Goal: Task Accomplishment & Management: Complete application form

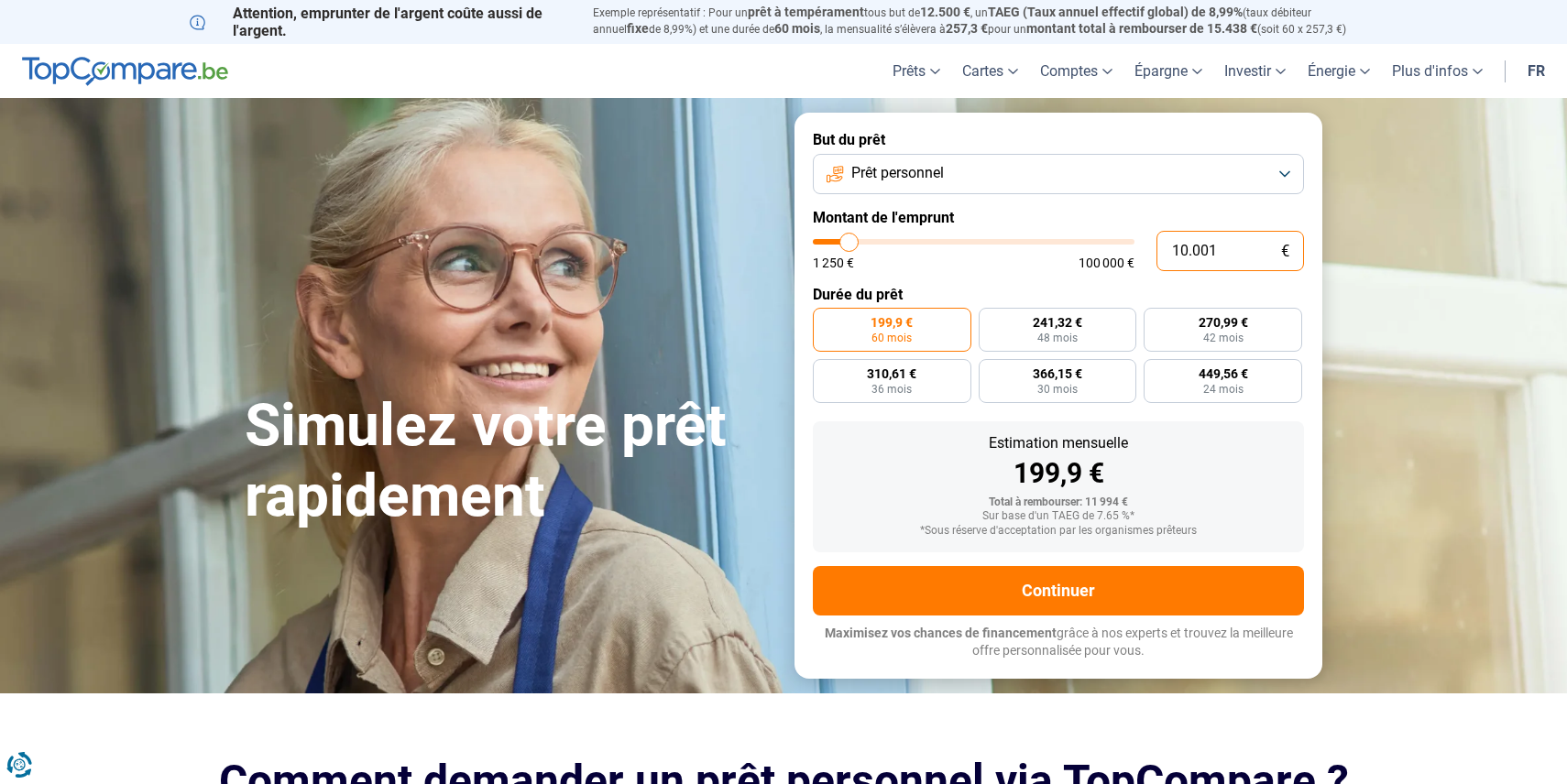
click at [1186, 255] on input "10.001" at bounding box center [1230, 250] width 148 height 40
type input "1.001"
type input "1250"
type input "15.001"
type input "15000"
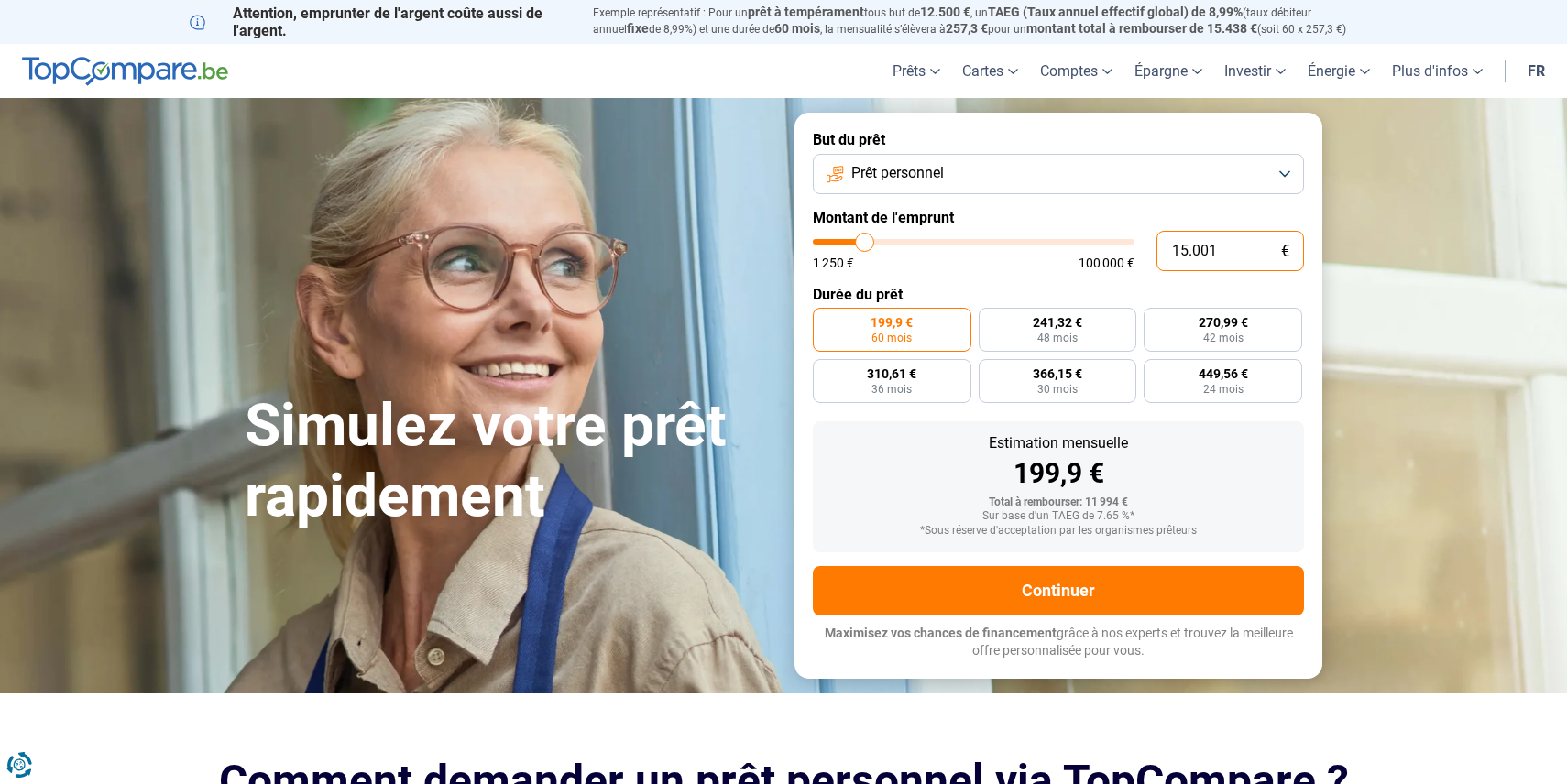
radio input "false"
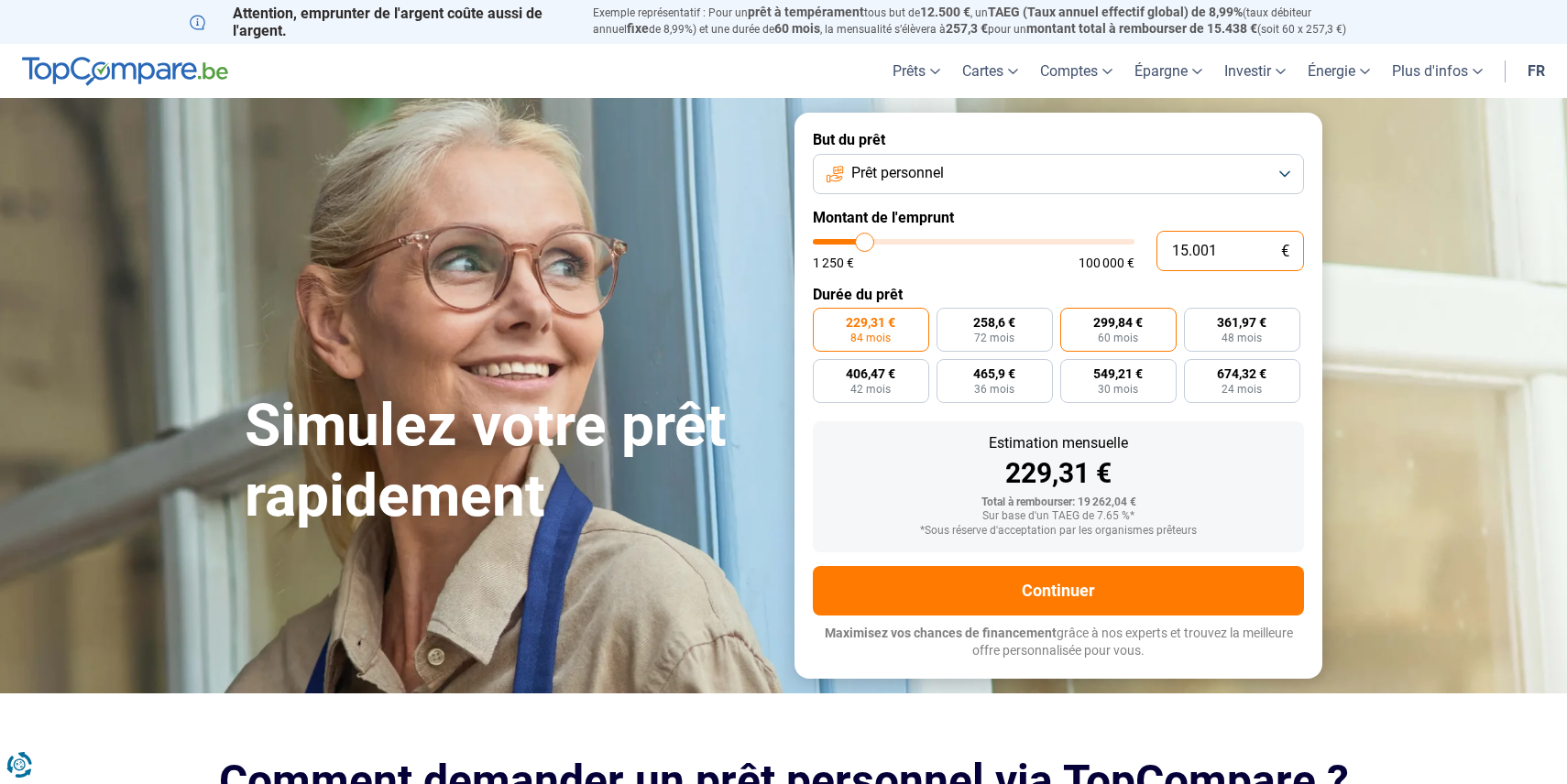
type input "15.001"
click at [1148, 336] on label "299,84 € 60 mois" at bounding box center [1119, 329] width 117 height 44
click at [1073, 320] on input "299,84 € 60 mois" at bounding box center [1066, 313] width 12 height 12
radio input "true"
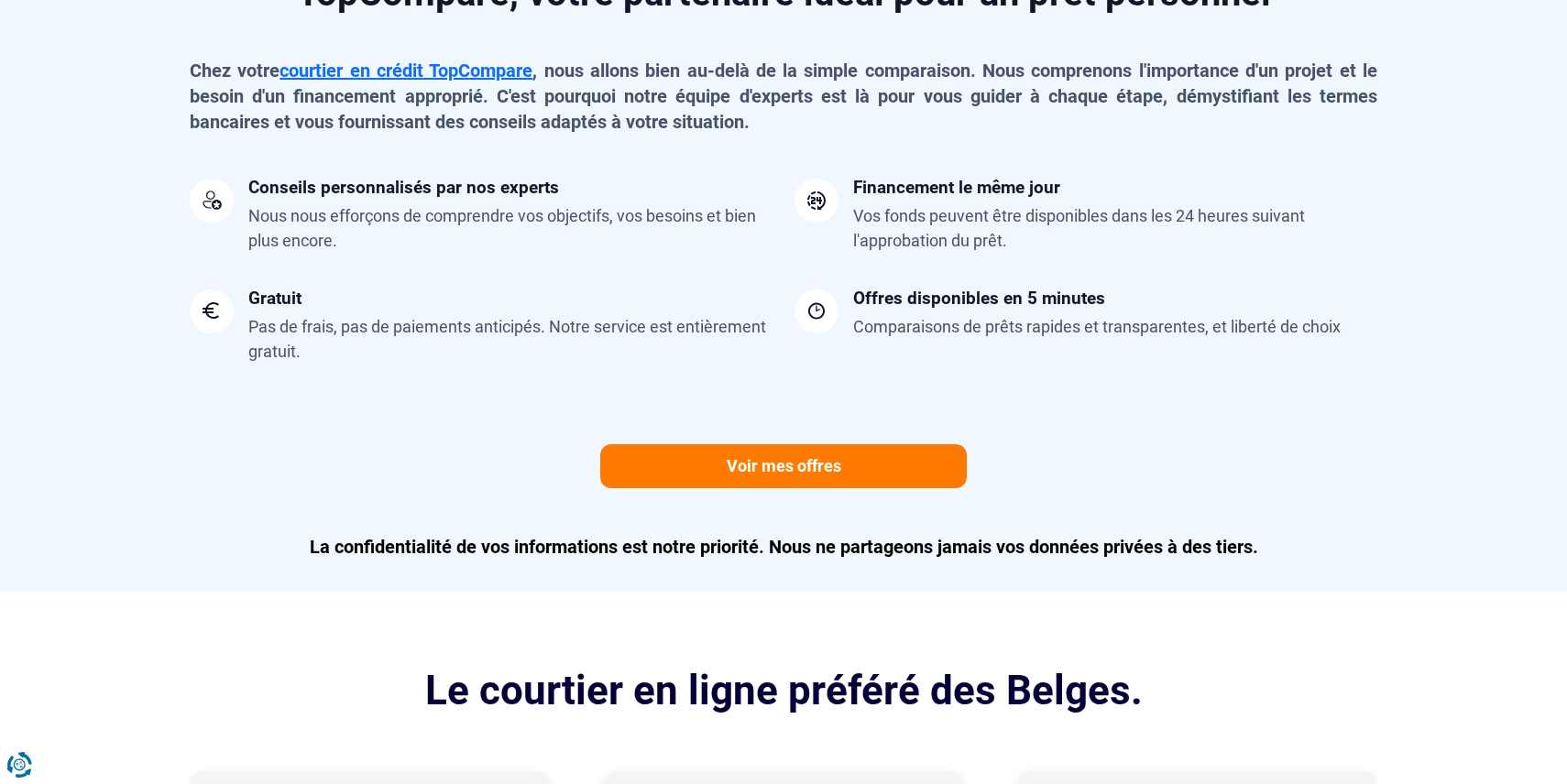
scroll to position [1471, 0]
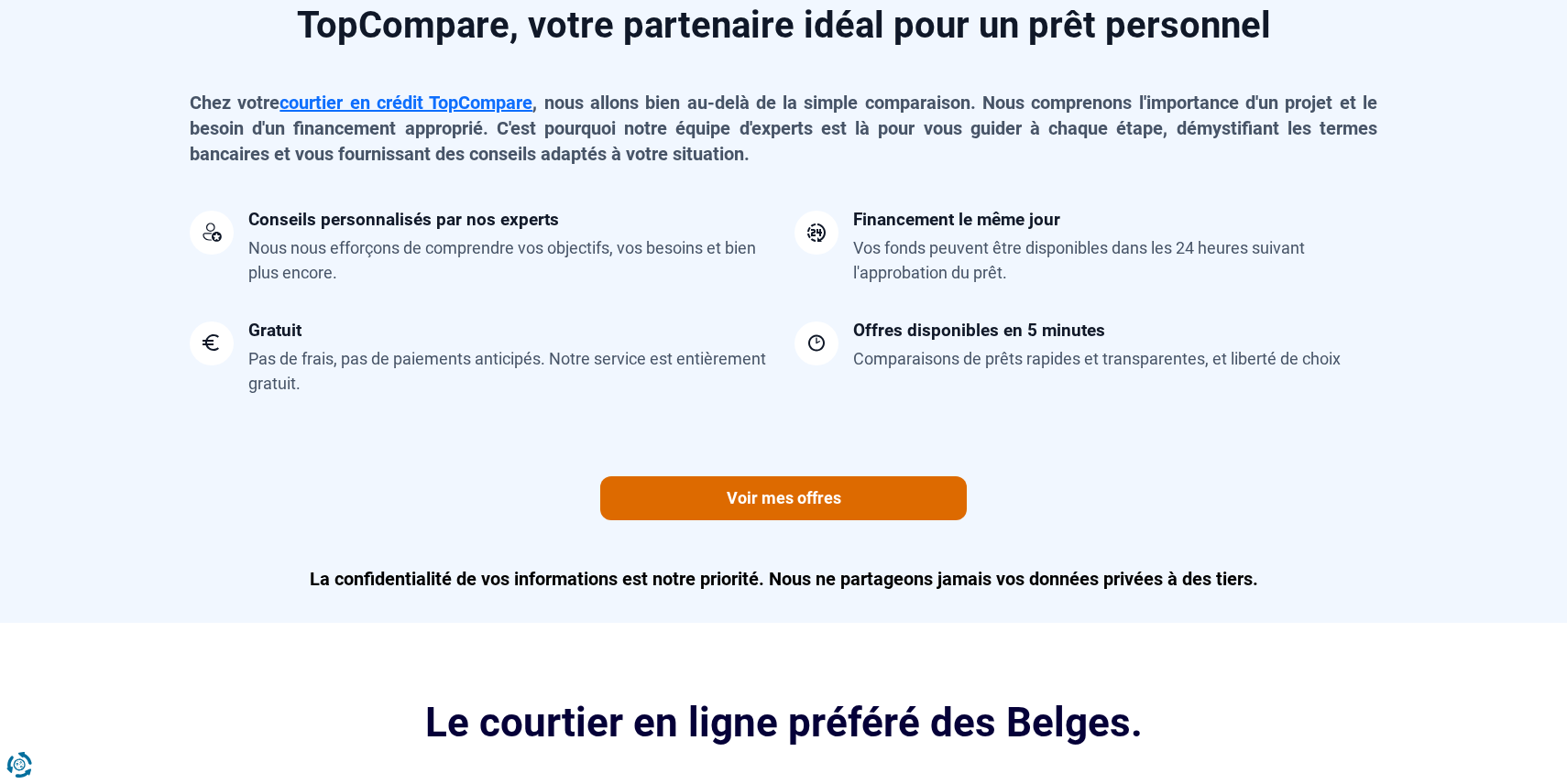
click at [819, 490] on link "Voir mes offres" at bounding box center [783, 498] width 366 height 44
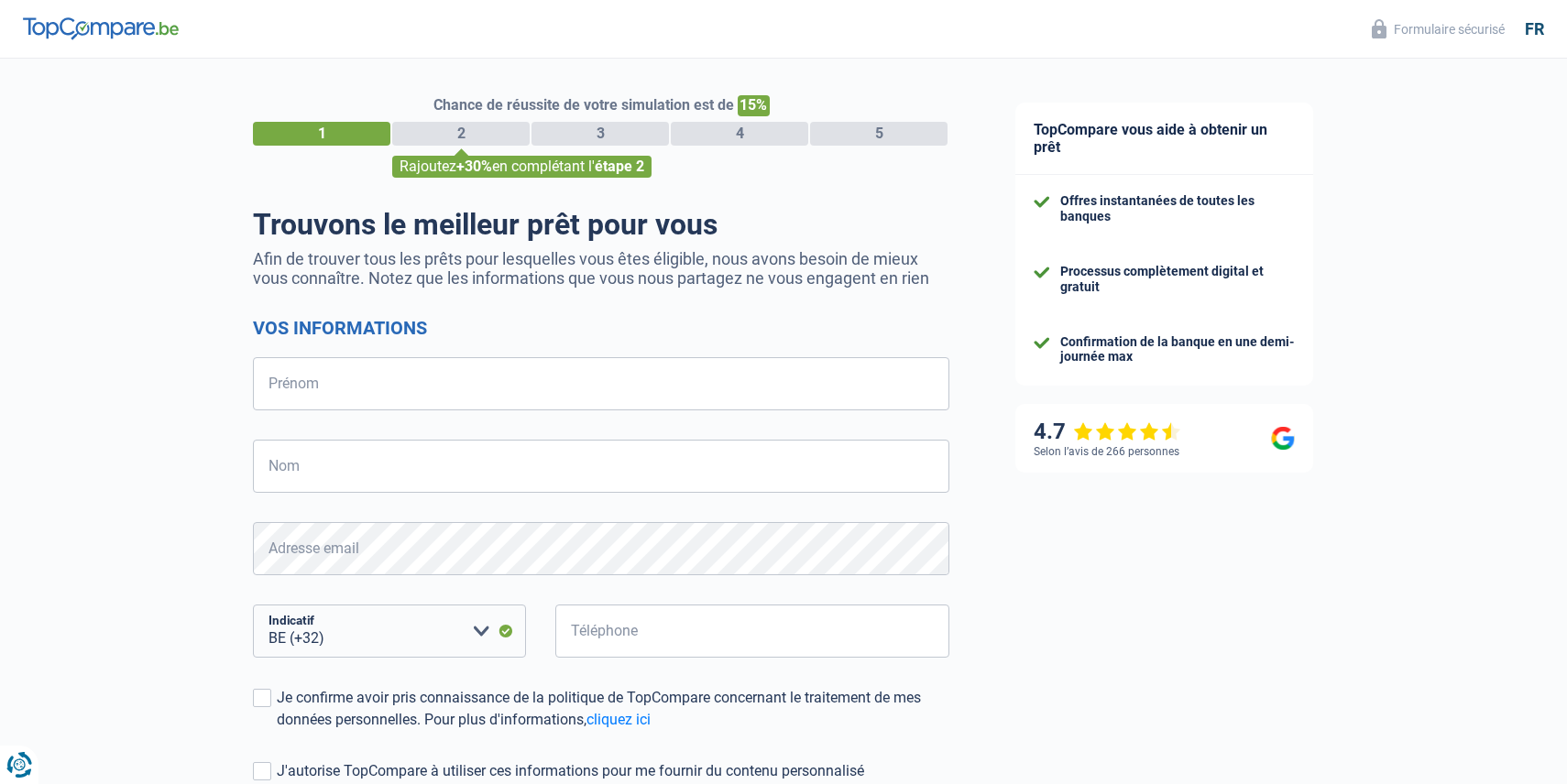
select select "32"
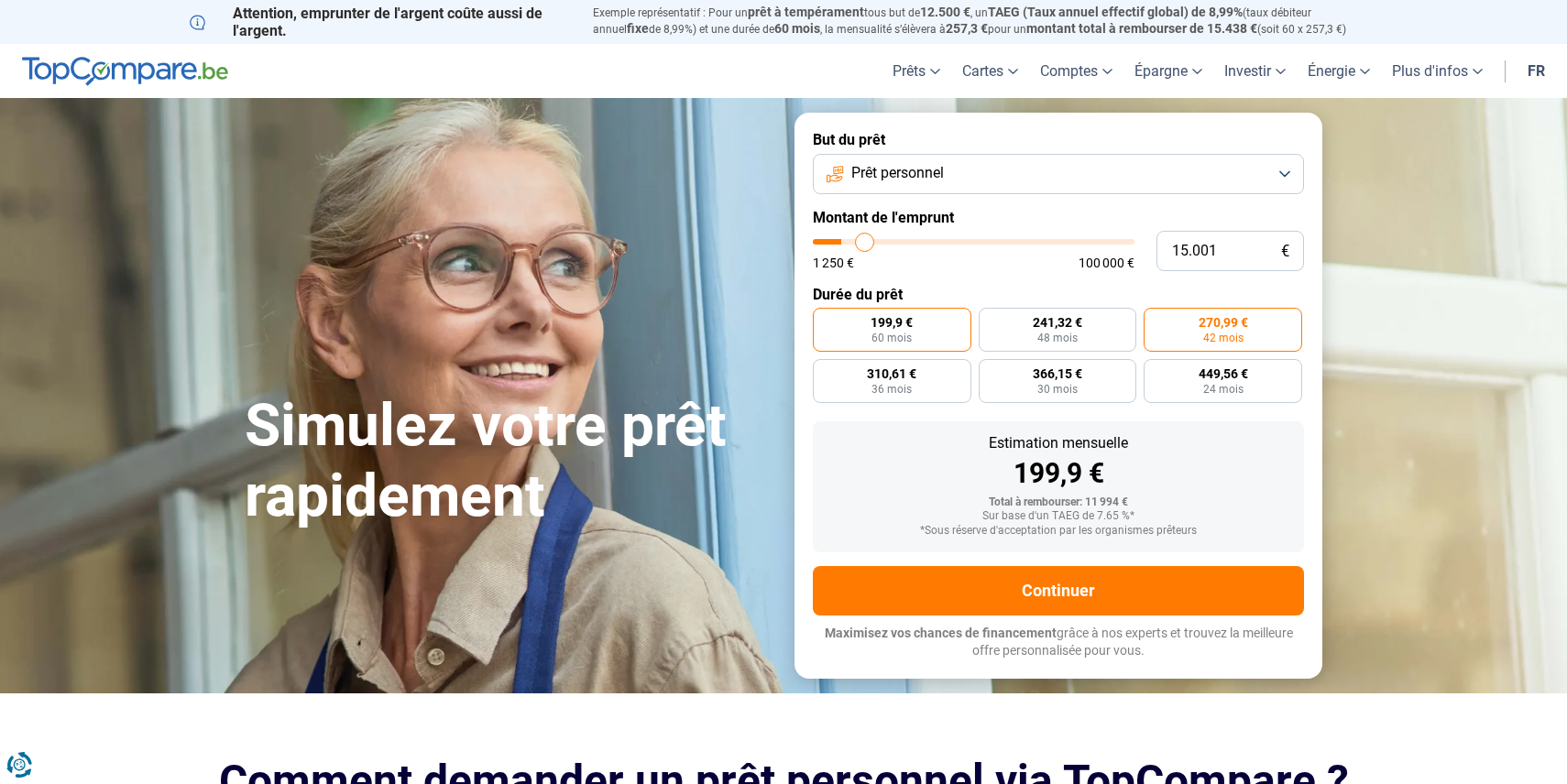
click at [949, 336] on label "199,9 € 60 mois" at bounding box center [892, 329] width 158 height 44
click at [825, 320] on input "199,9 € 60 mois" at bounding box center [818, 313] width 12 height 12
radio input "true"
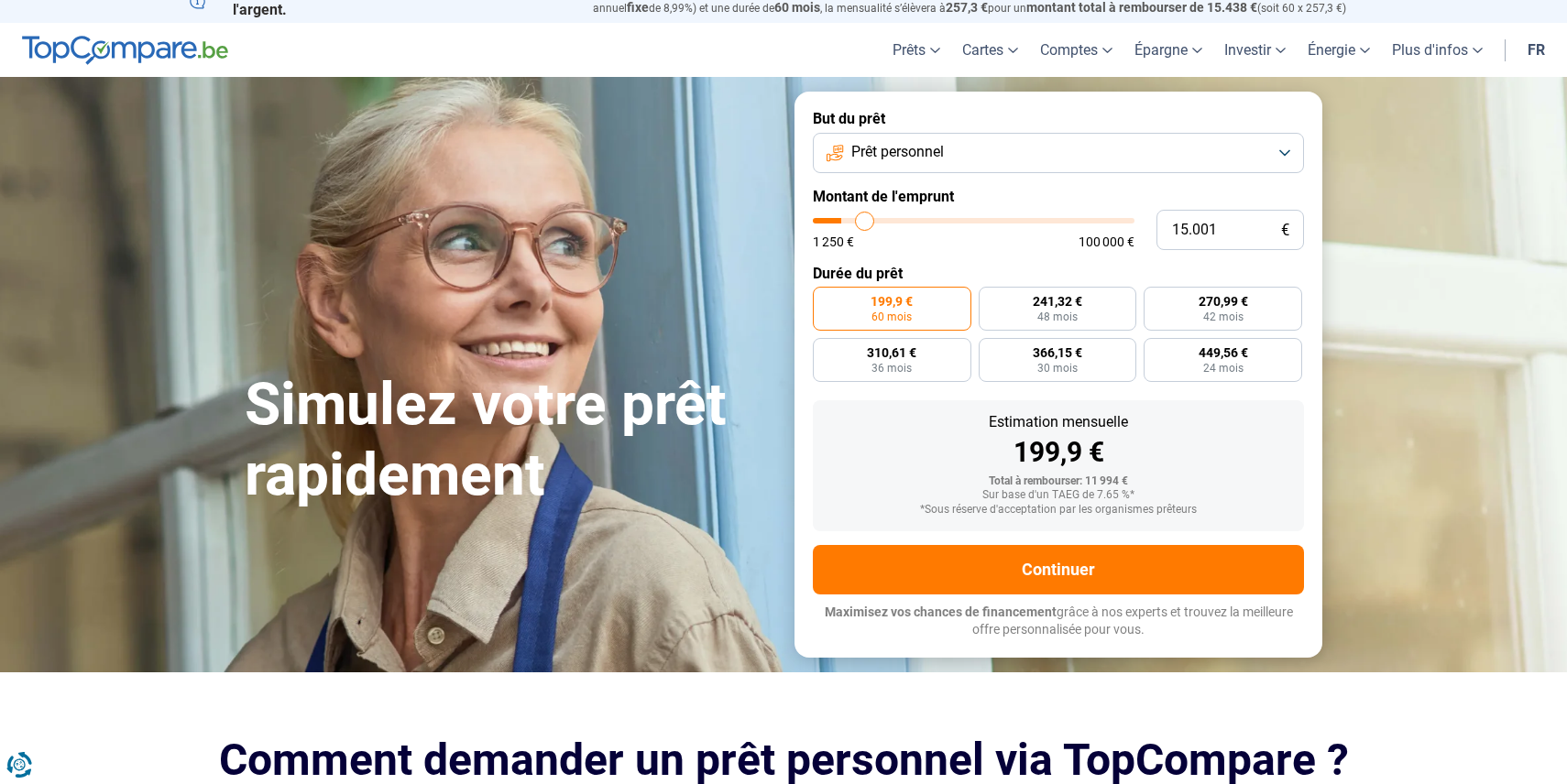
type input "15.500"
type input "15500"
type input "15.750"
type input "15750"
type input "16.000"
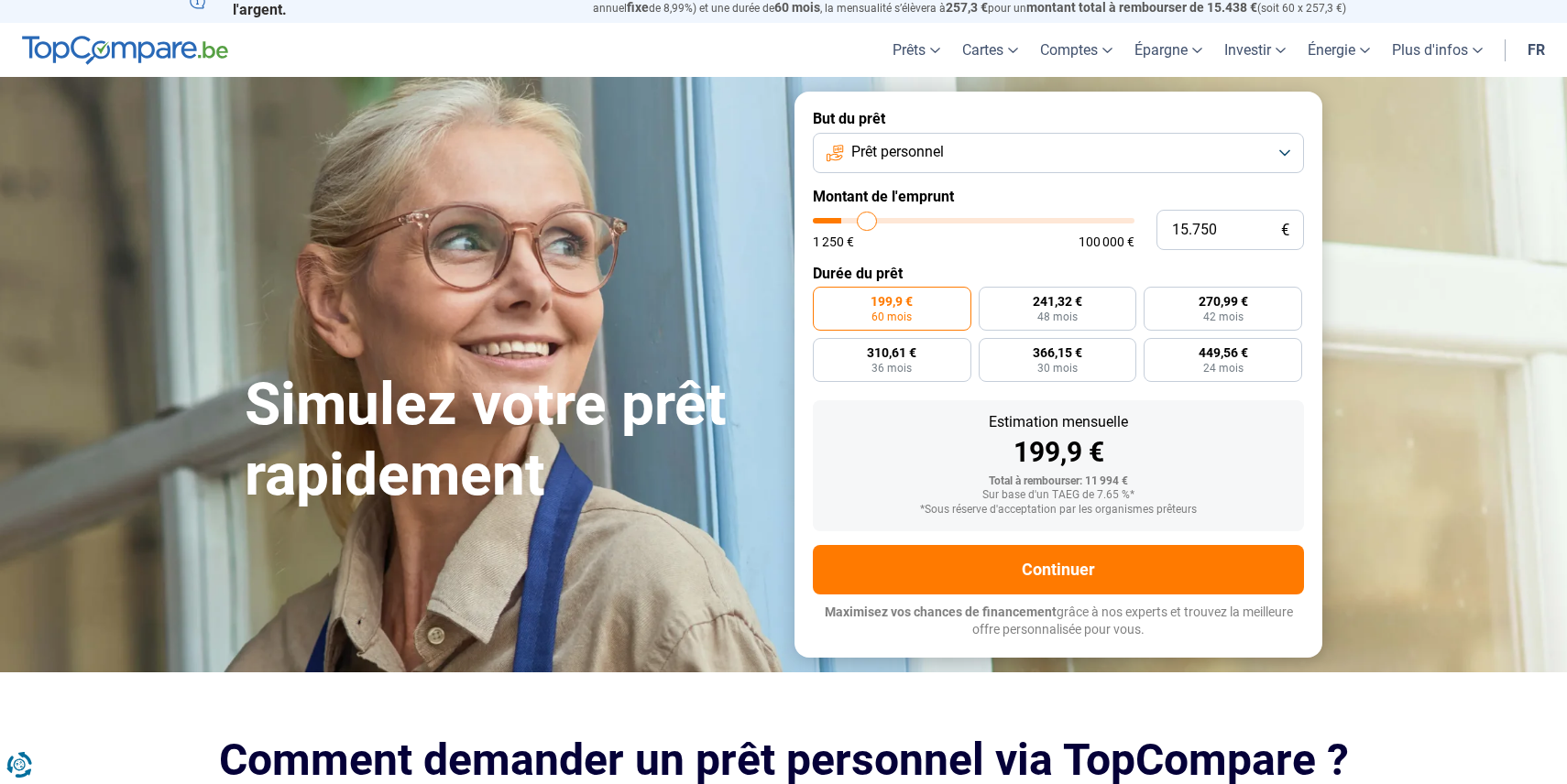
type input "16000"
type input "16.250"
type input "16250"
type input "16.500"
type input "16500"
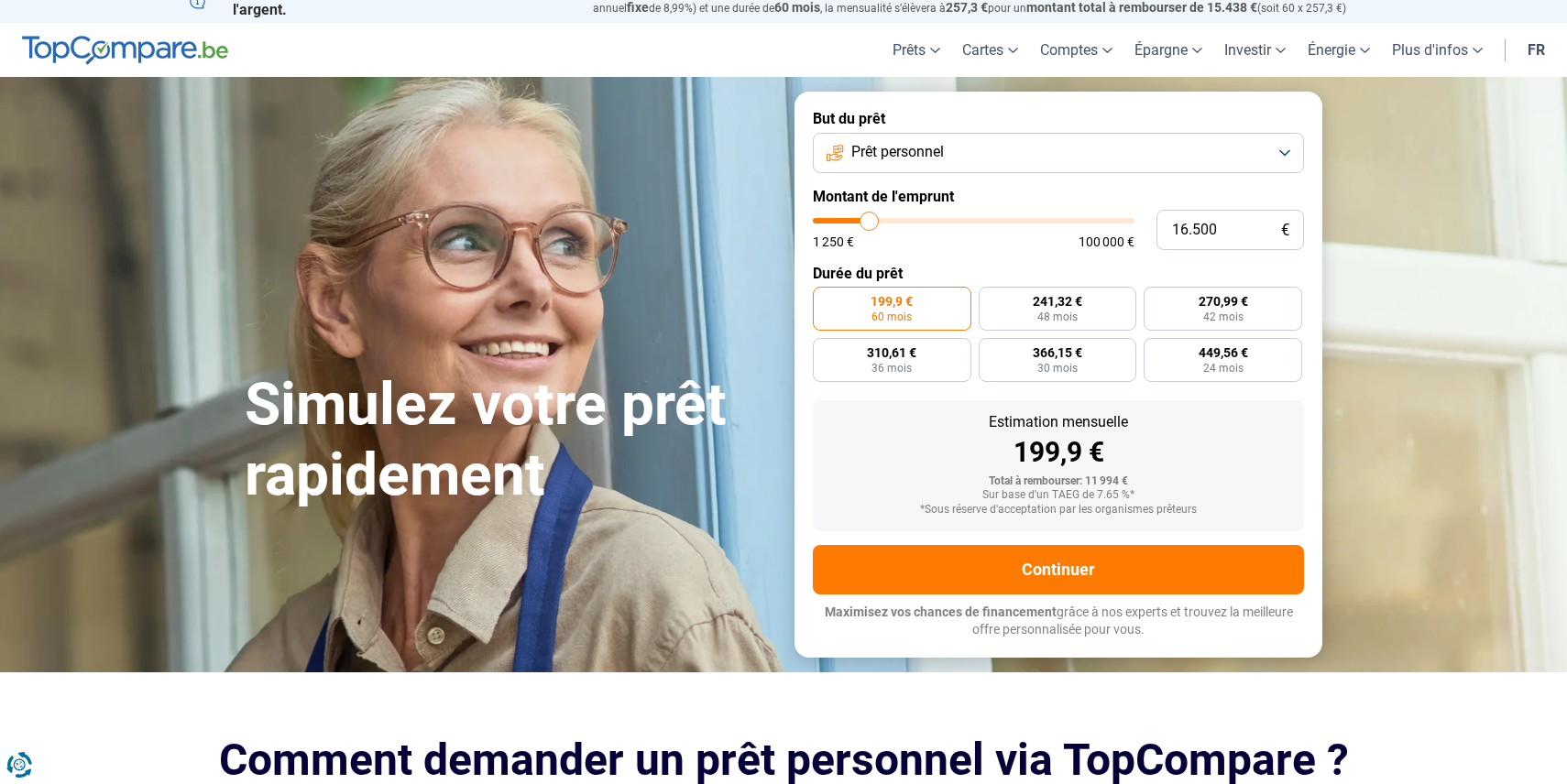
type input "16.750"
type input "16750"
type input "17.000"
type input "17000"
type input "17.250"
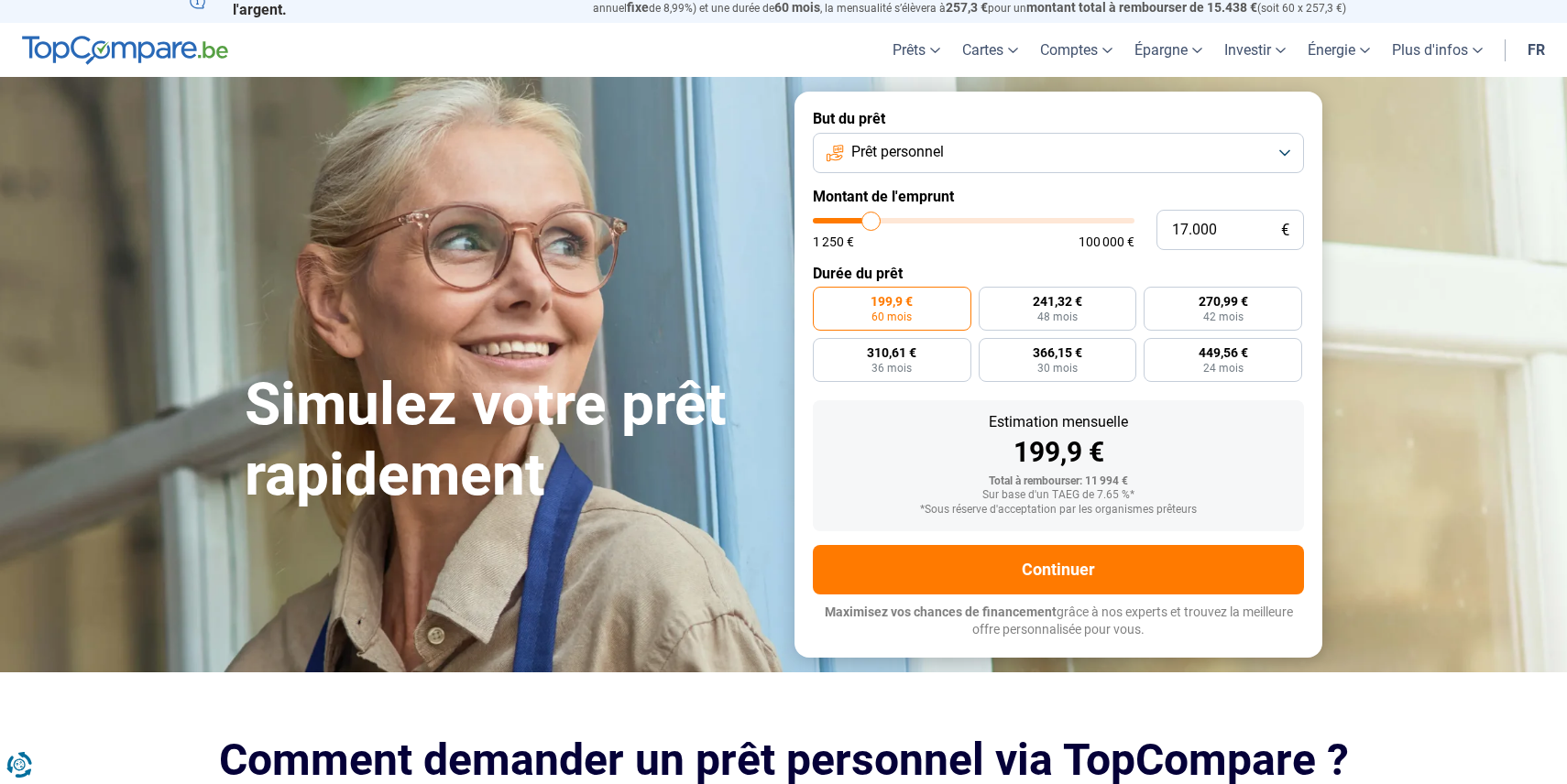
type input "17250"
type input "17.500"
type input "17500"
type input "17.750"
type input "17750"
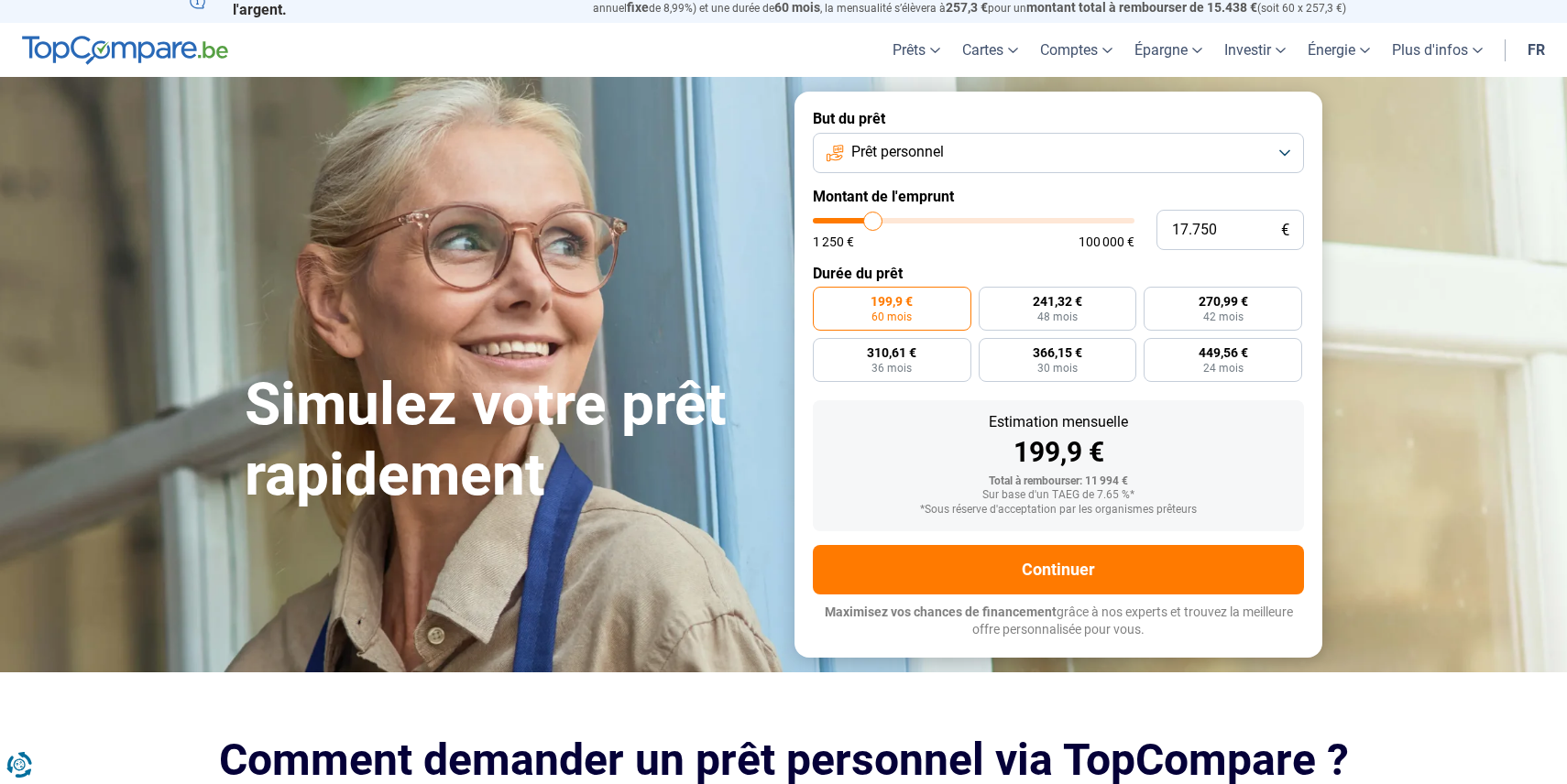
type input "17.500"
type input "17500"
type input "17.250"
type input "17250"
type input "17.000"
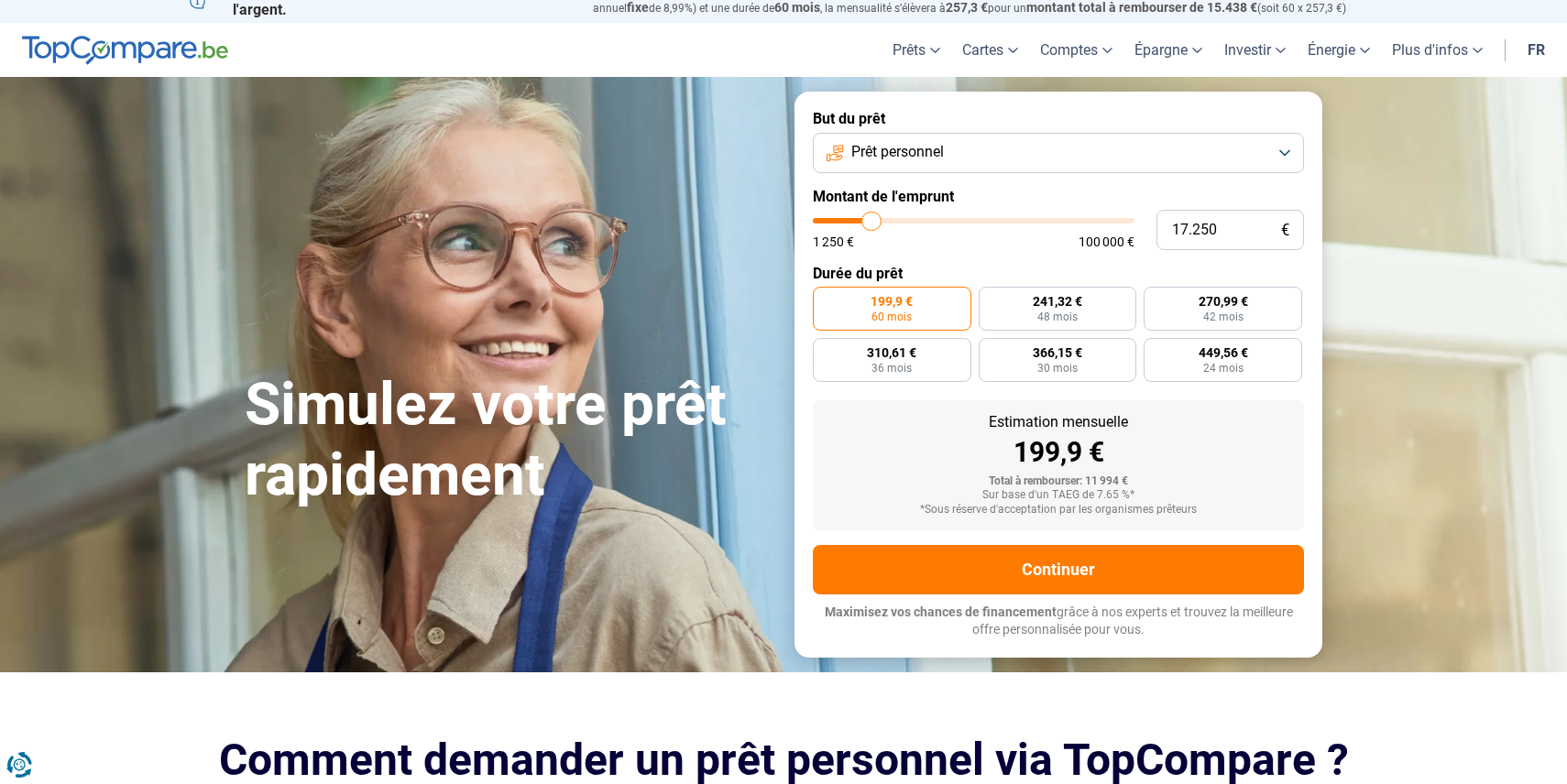
type input "17000"
type input "16.750"
type input "16750"
type input "16.500"
type input "16500"
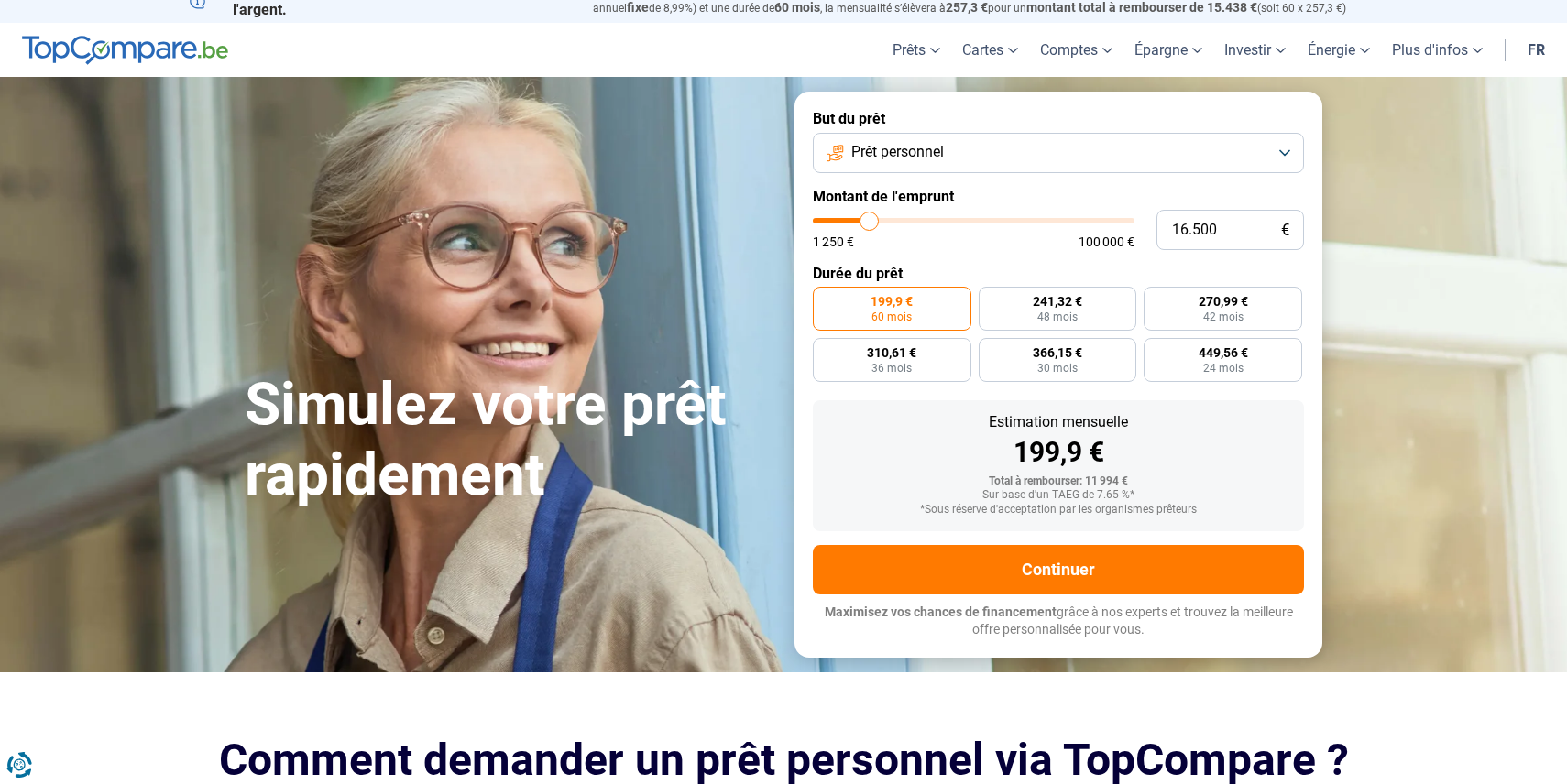
type input "16.250"
type input "16250"
type input "16.000"
type input "16000"
type input "15.750"
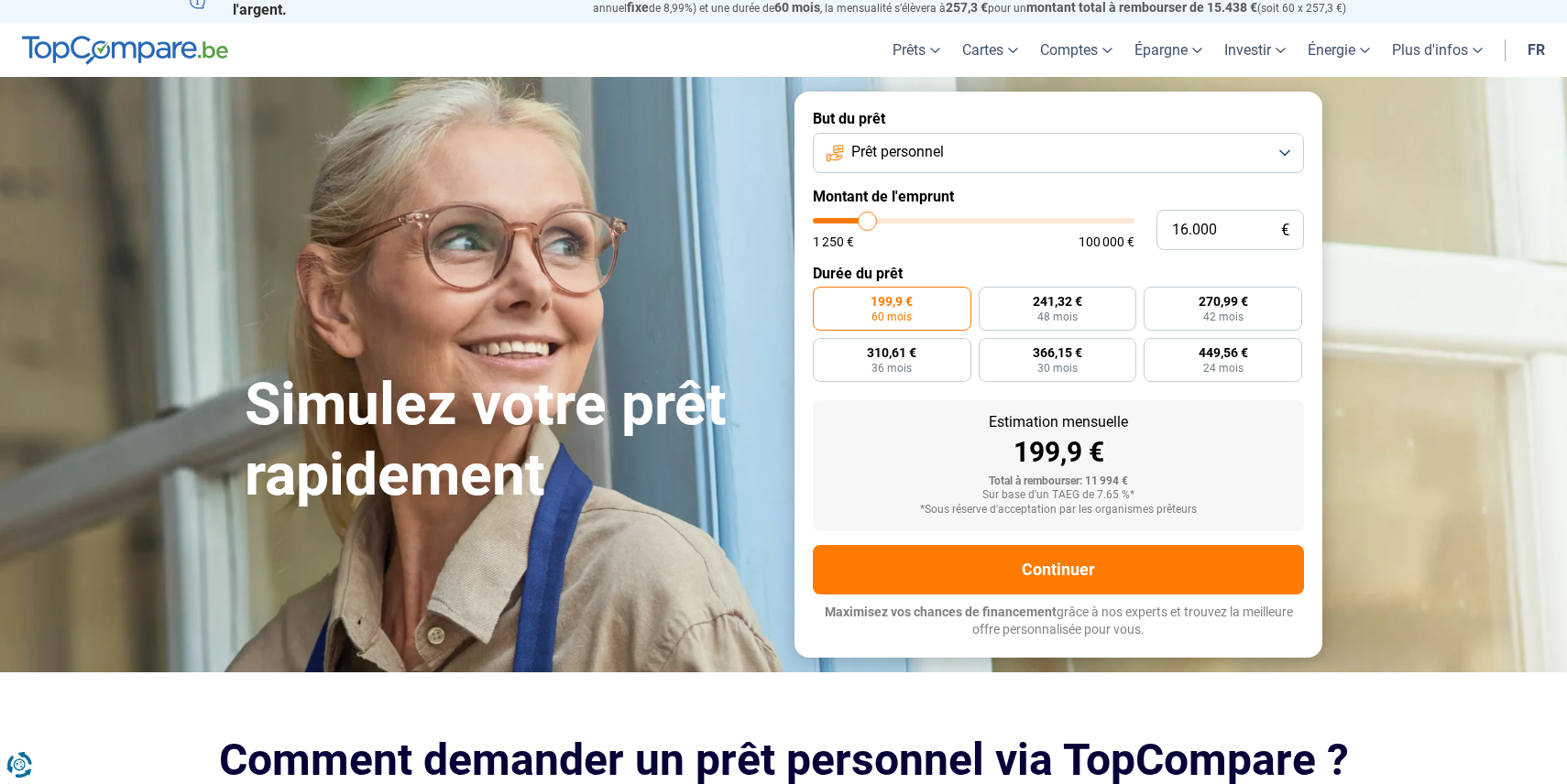
type input "15750"
type input "15.500"
type input "15500"
type input "15.250"
type input "15250"
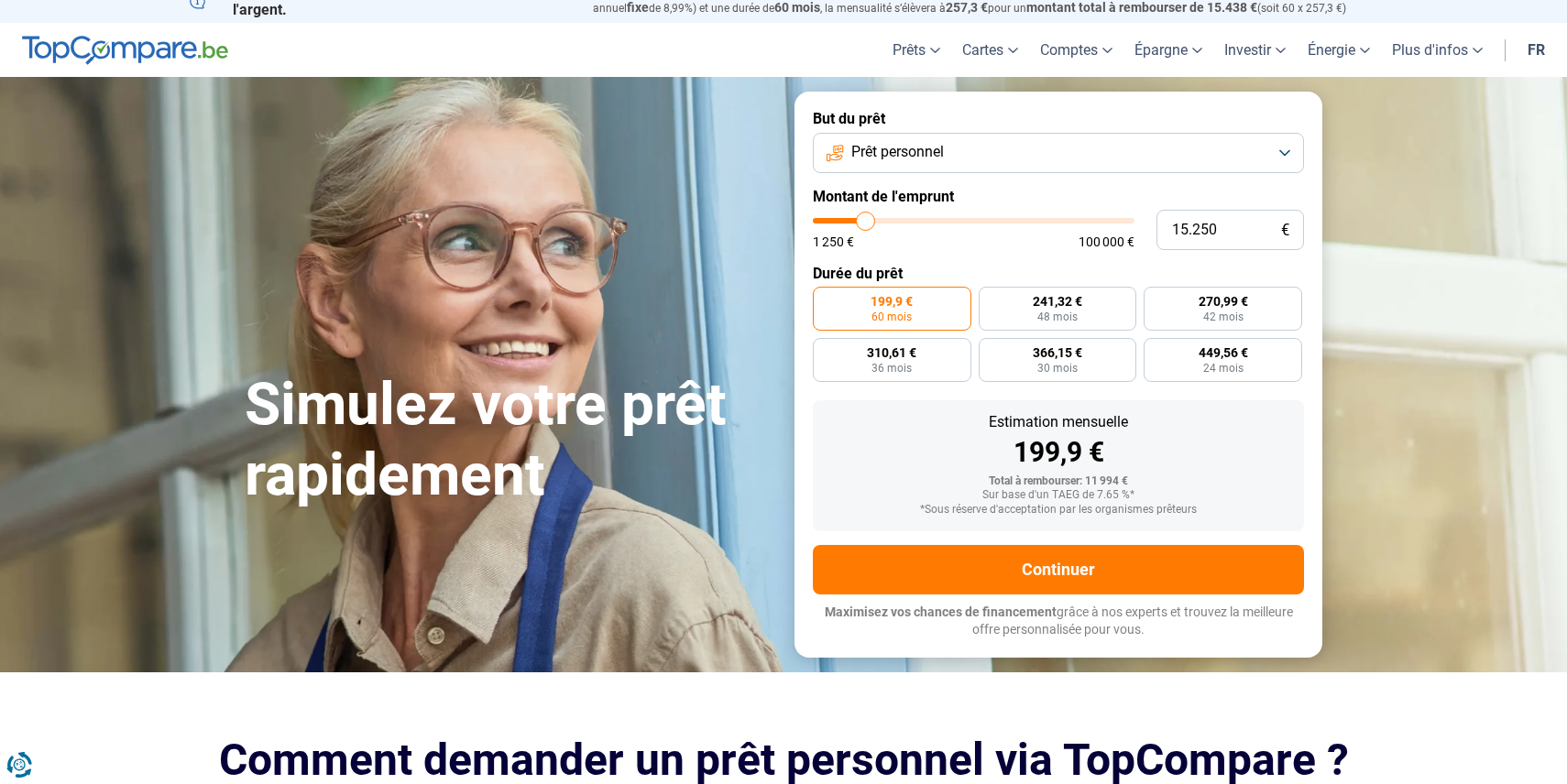
click at [866, 218] on input "range" at bounding box center [974, 221] width 322 height 6
radio input "false"
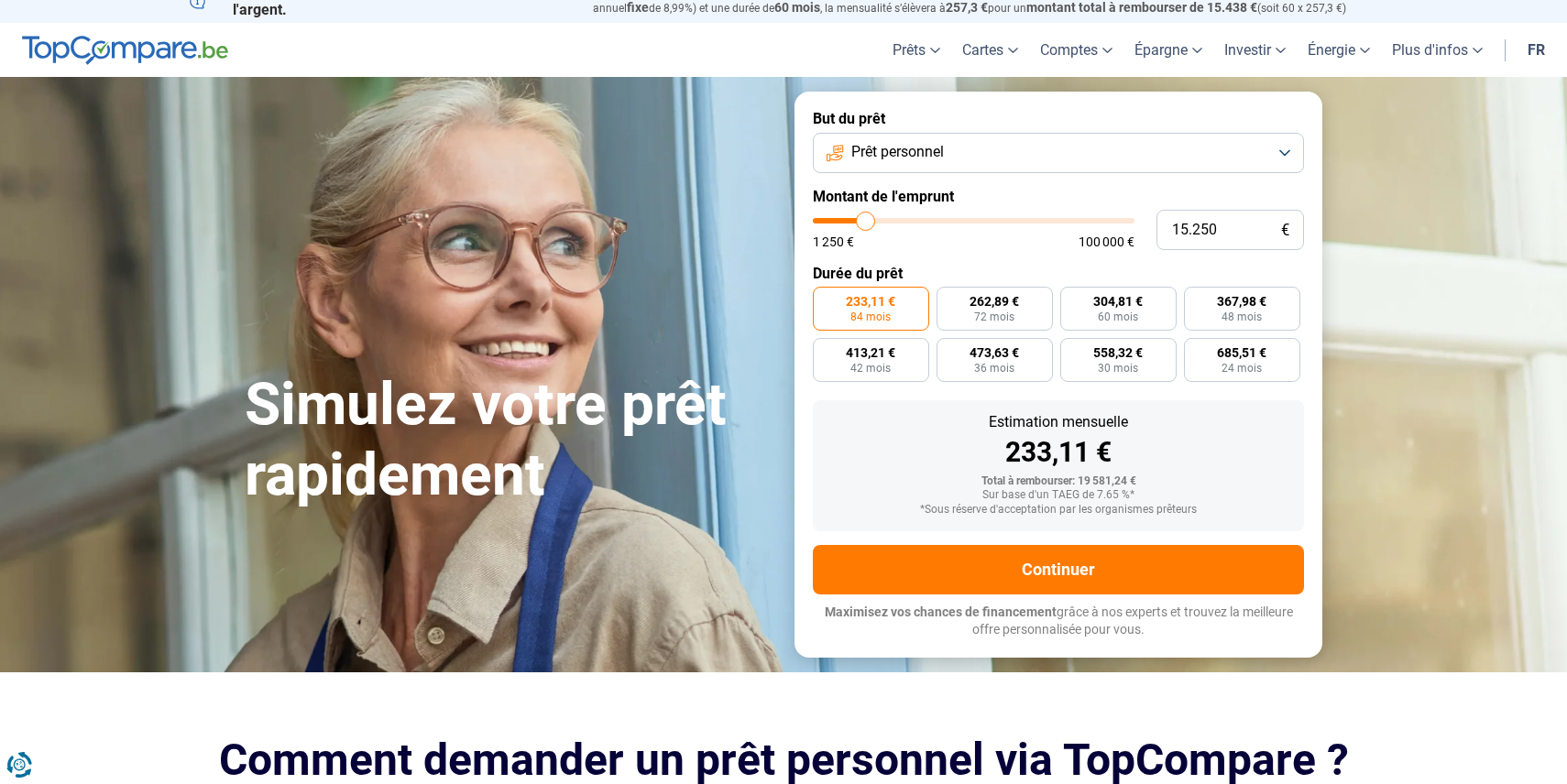
scroll to position [0, 0]
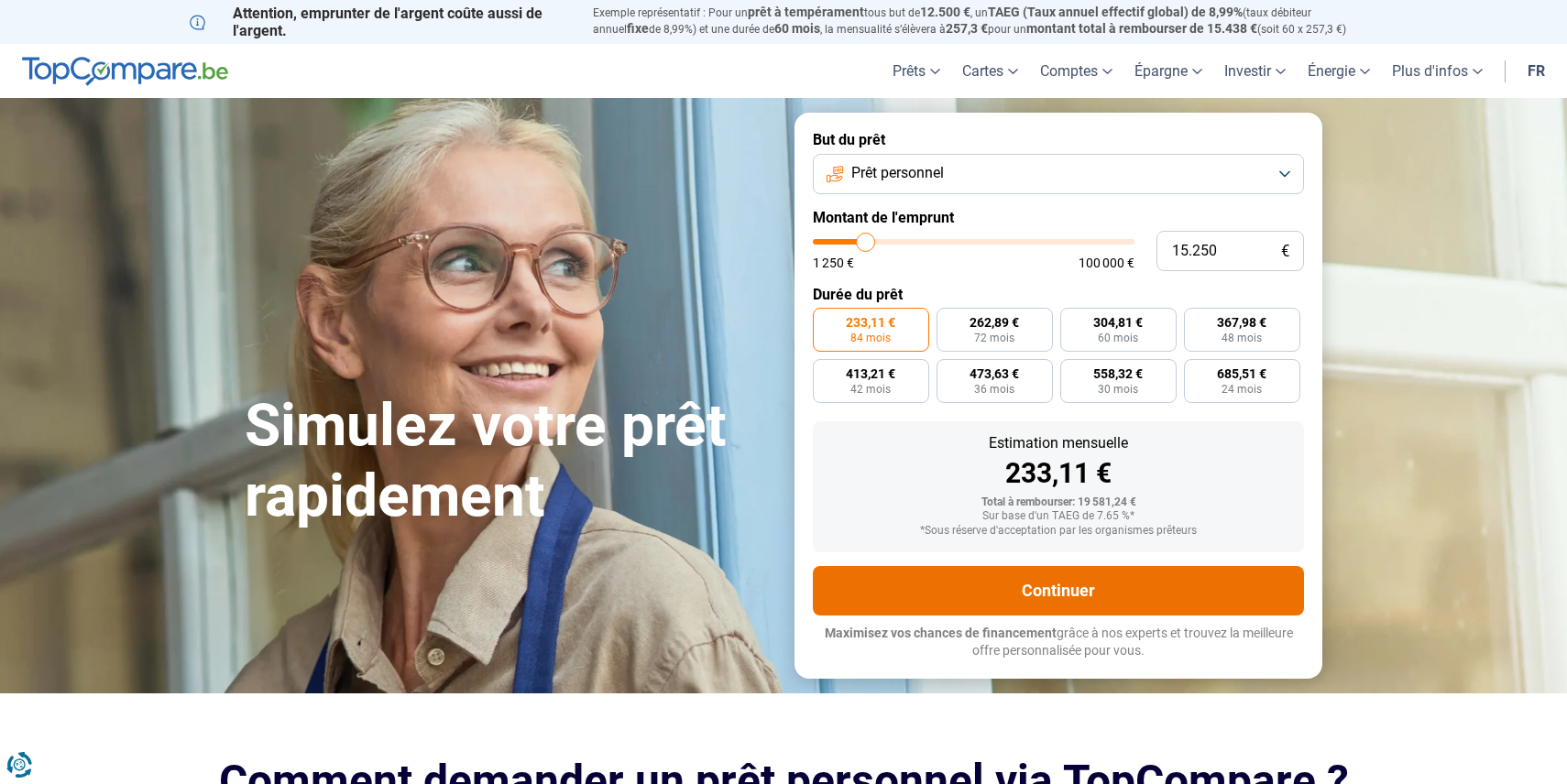
click at [1058, 588] on button "Continuer" at bounding box center [1058, 590] width 492 height 50
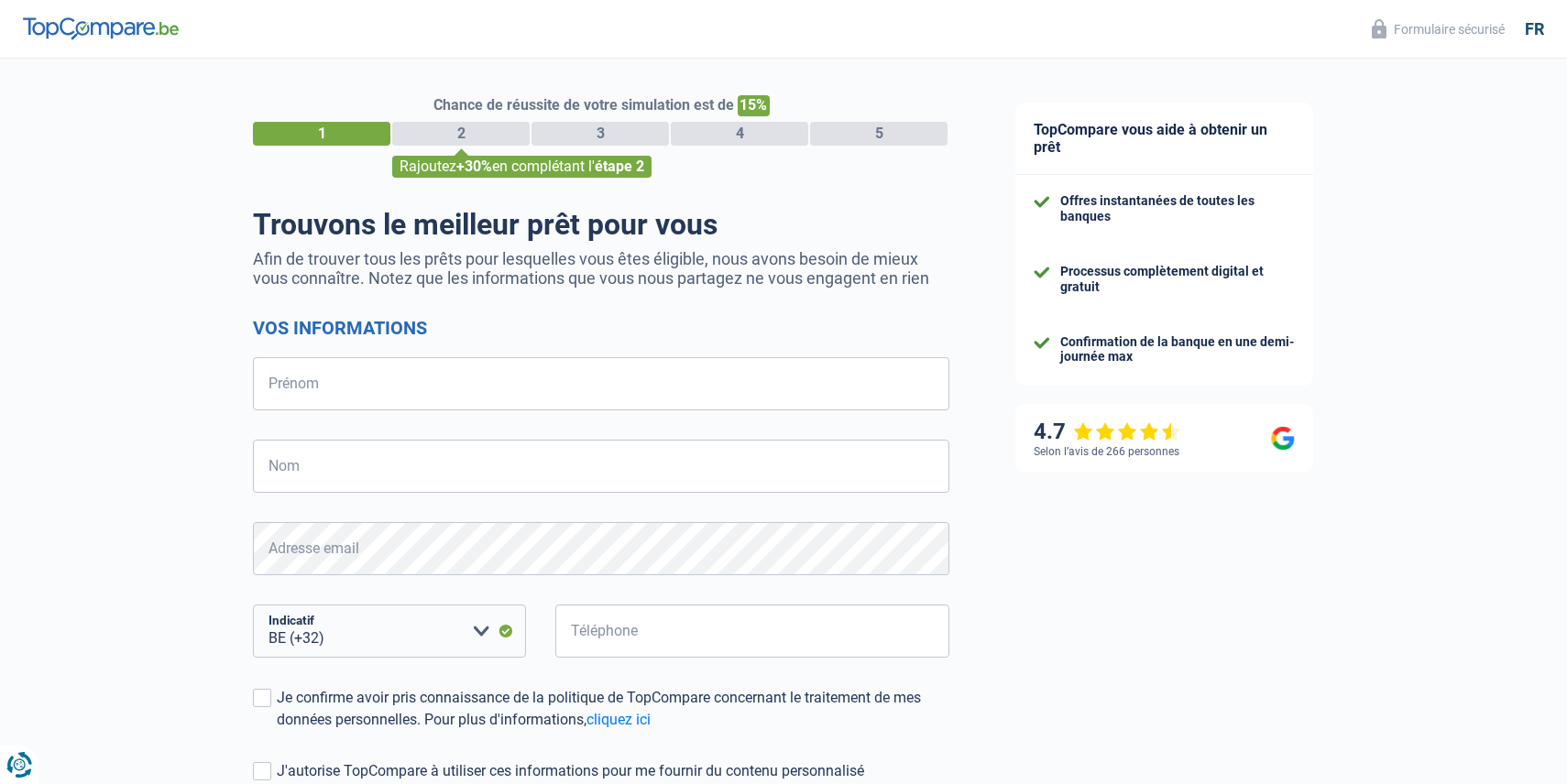
select select "32"
click at [711, 365] on input "Prénom" at bounding box center [602, 384] width 697 height 53
type input "Louise-Marie"
type input "Sodu Kandolo"
type input "484822927"
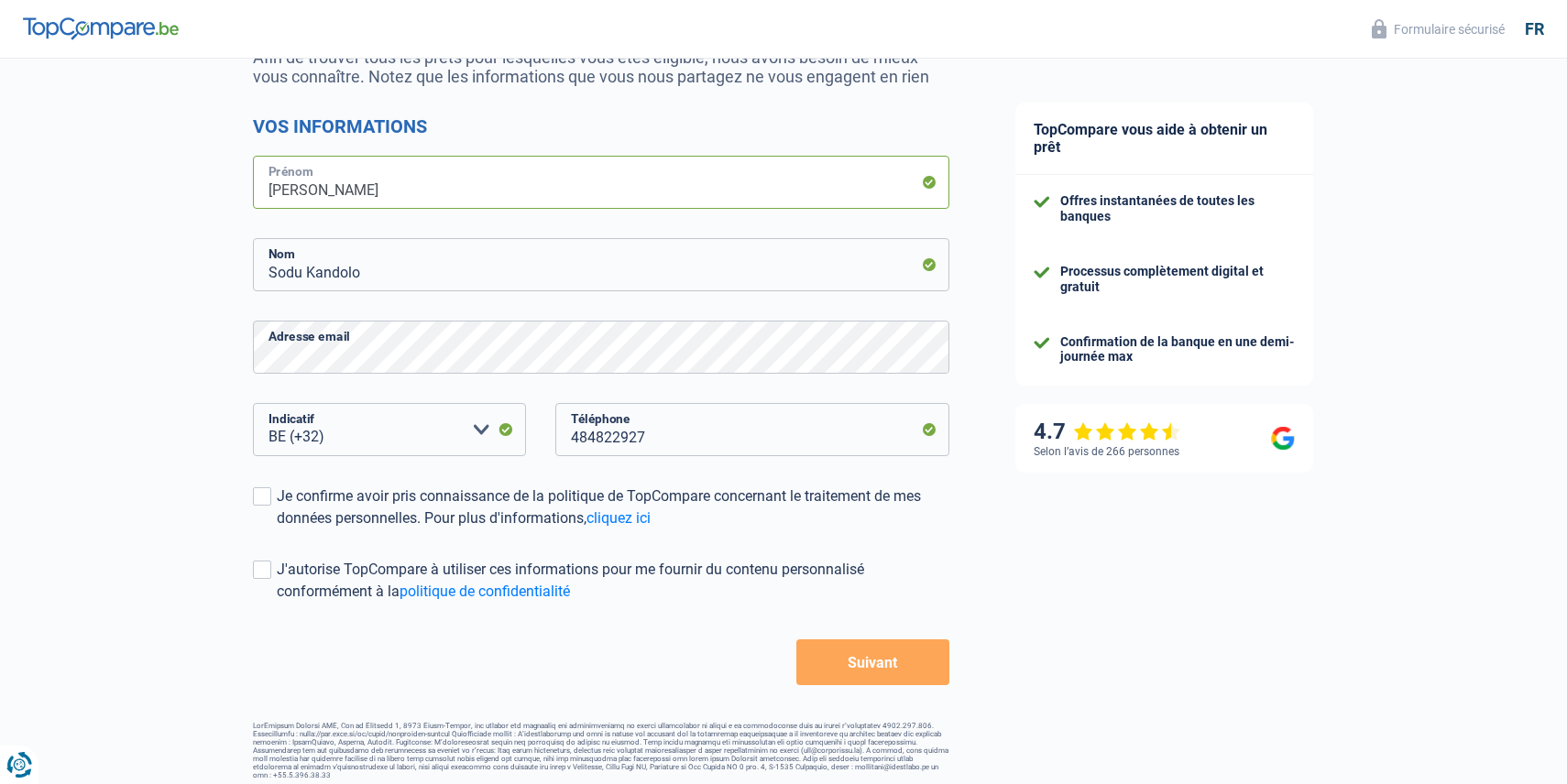
scroll to position [206, 0]
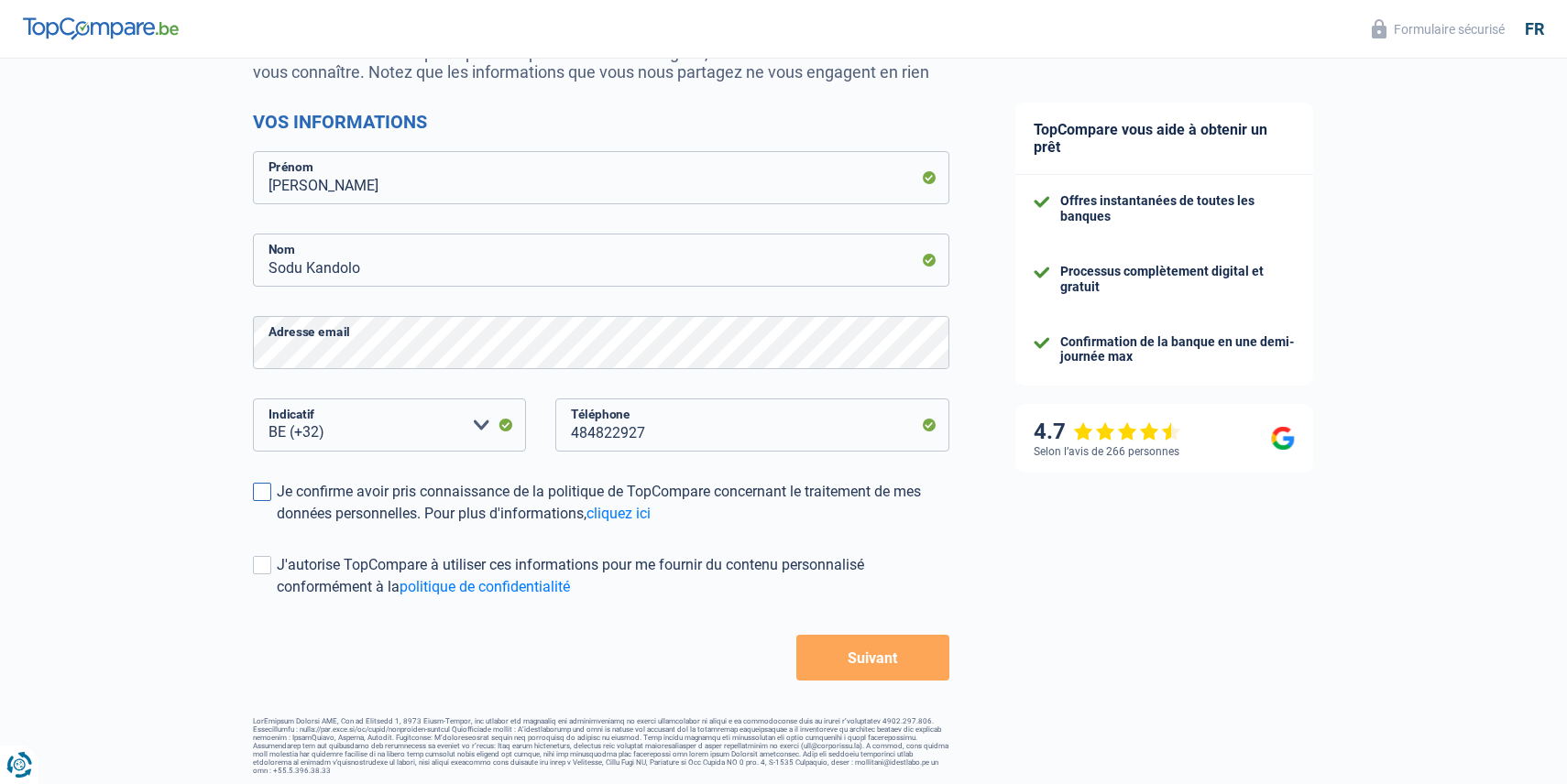
click at [260, 497] on span at bounding box center [262, 491] width 18 height 18
click at [277, 525] on input "Je confirme avoir pris connaissance de la politique de TopCompare concernant le…" at bounding box center [277, 525] width 0 height 0
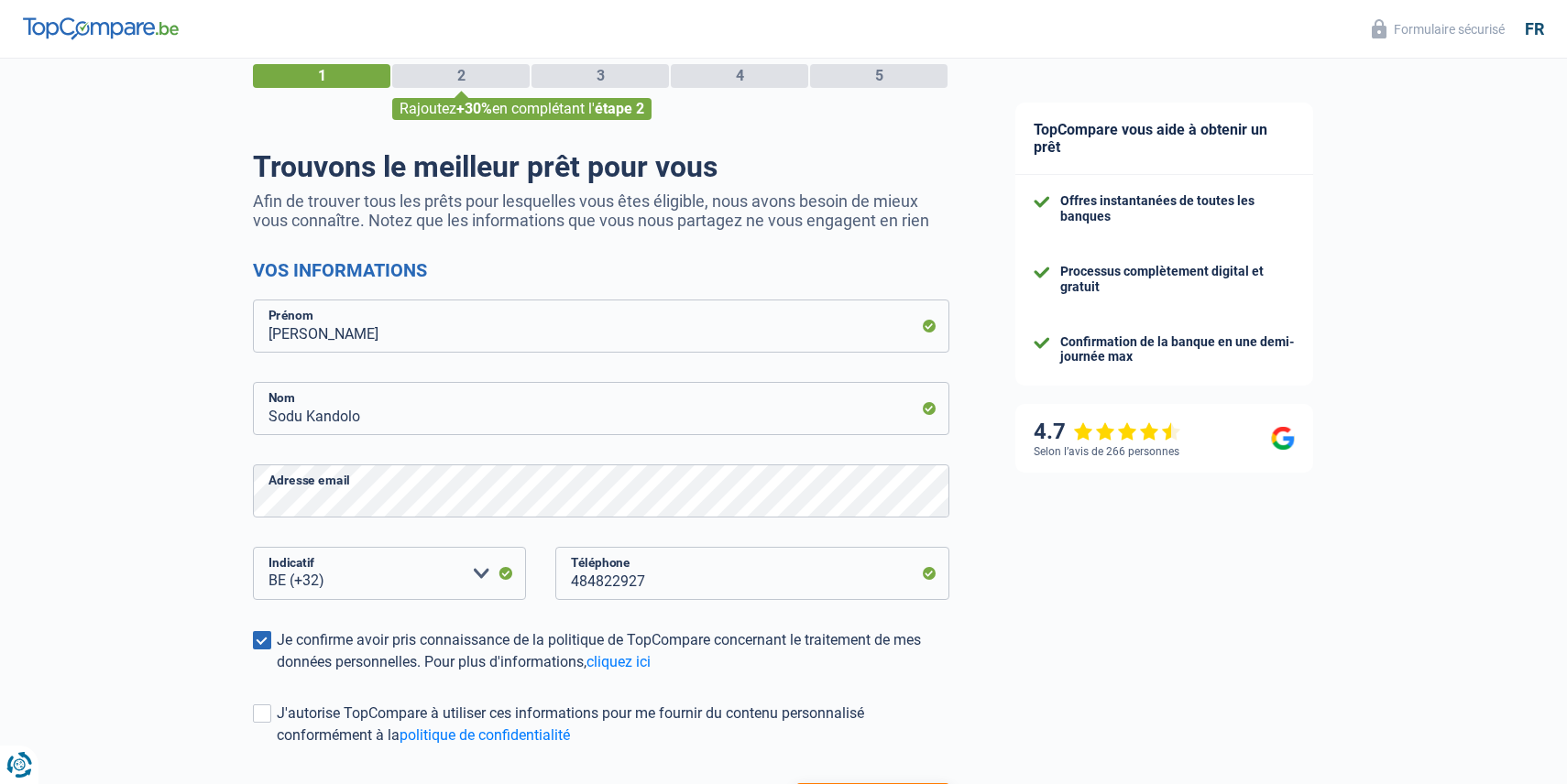
scroll to position [0, 0]
